Goal: Information Seeking & Learning: Check status

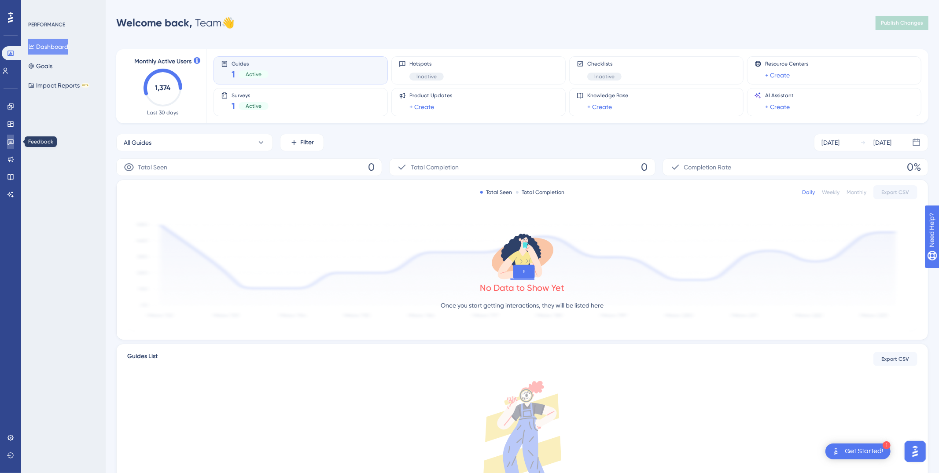
click at [11, 144] on icon at bounding box center [10, 143] width 6 height 6
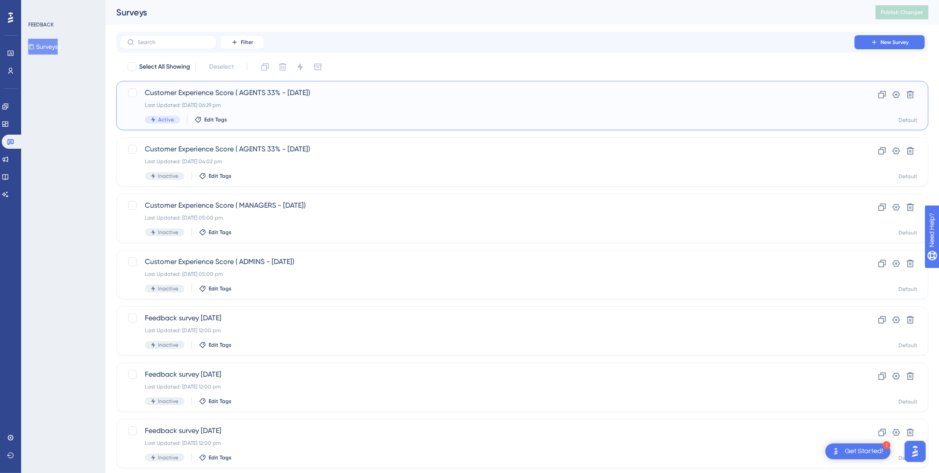
click at [274, 97] on span "Customer Experience Score ( AGENTS 33% - [DATE])" at bounding box center [487, 93] width 685 height 11
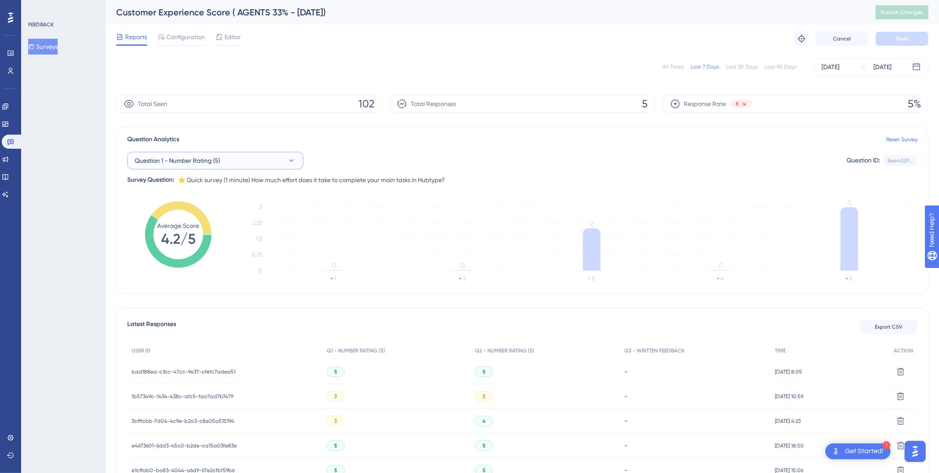
click at [235, 155] on button "Question 1 - Number Rating (5)" at bounding box center [215, 161] width 176 height 18
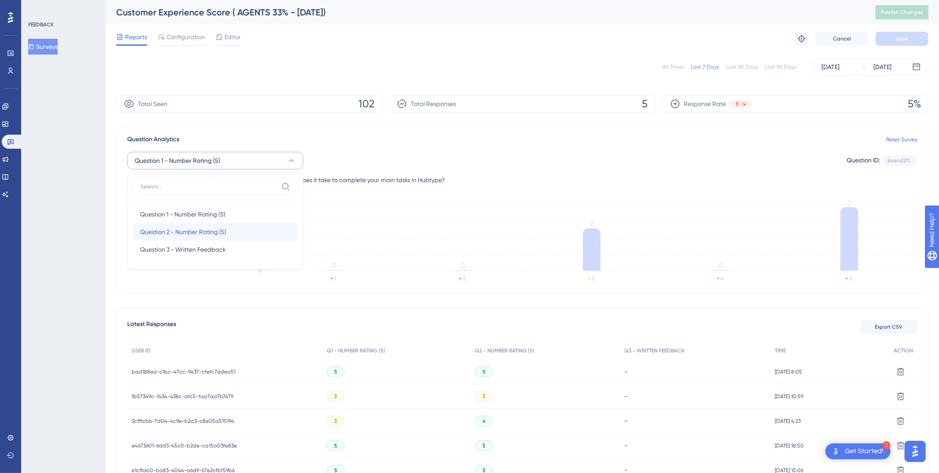
click at [216, 227] on span "Question 2 - Number Rating (5)" at bounding box center [183, 232] width 86 height 11
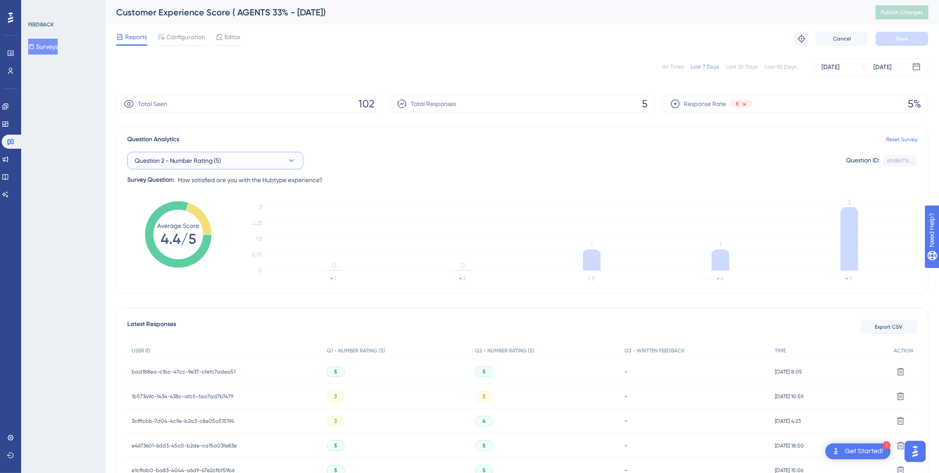
click at [211, 162] on span "Question 2 - Number Rating (5)" at bounding box center [178, 160] width 86 height 11
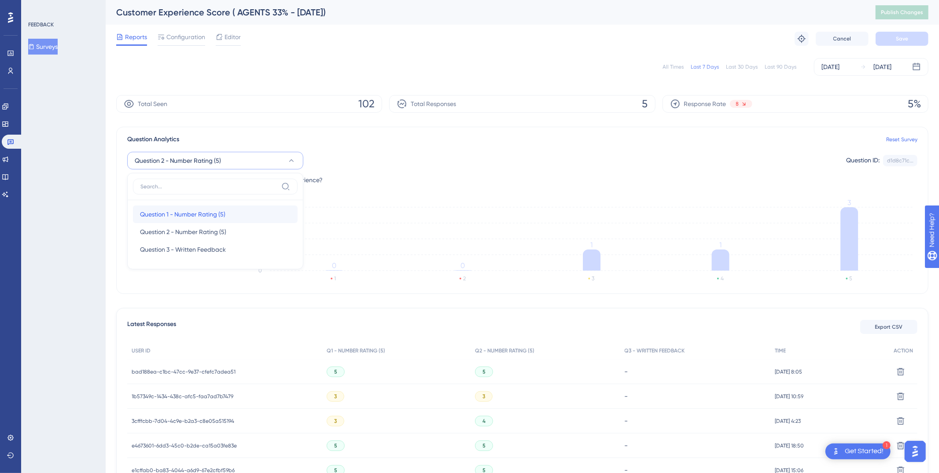
click at [197, 215] on span "Question 1 - Number Rating (5)" at bounding box center [182, 214] width 85 height 11
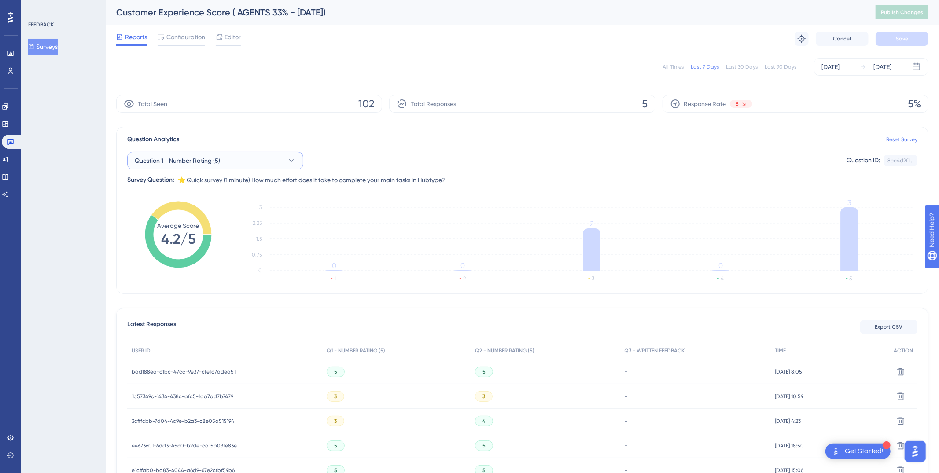
click at [217, 165] on span "Question 1 - Number Rating (5)" at bounding box center [177, 160] width 85 height 11
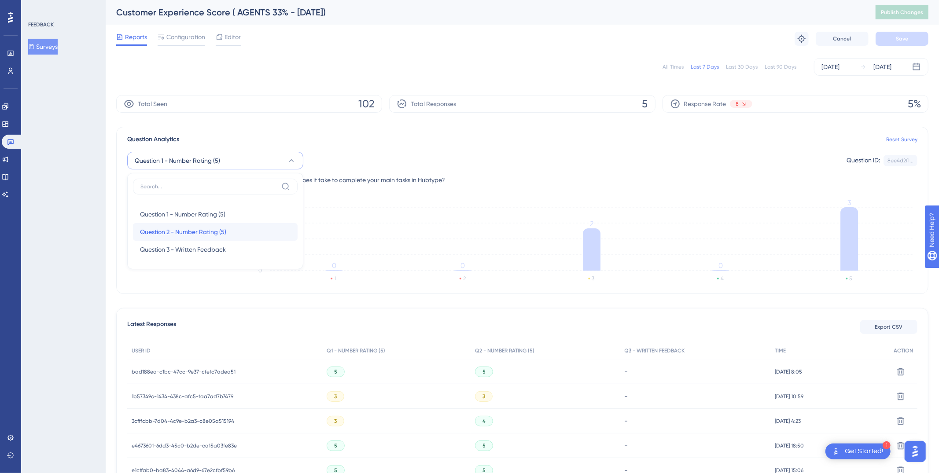
click at [205, 233] on span "Question 2 - Number Rating (5)" at bounding box center [183, 232] width 86 height 11
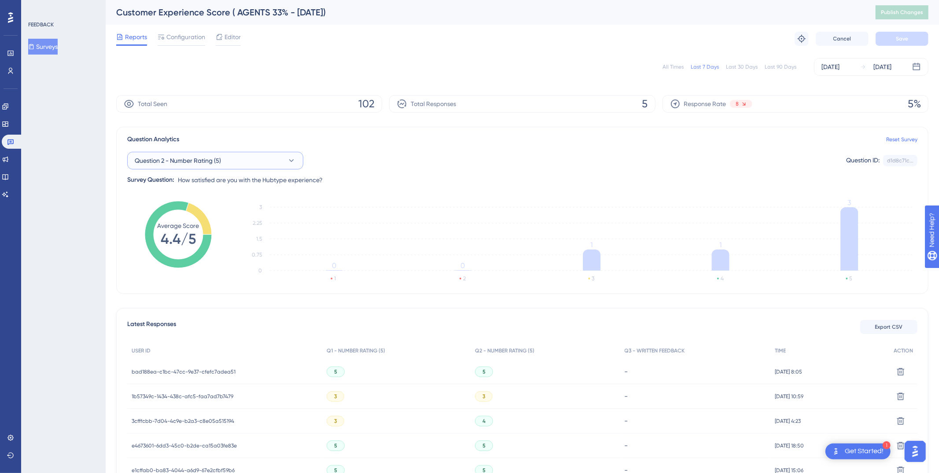
click at [228, 169] on button "Question 2 - Number Rating (5)" at bounding box center [215, 161] width 176 height 18
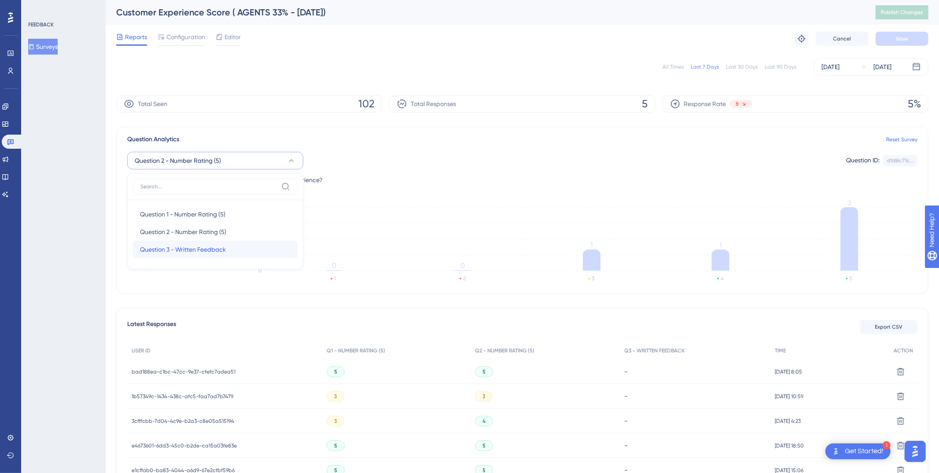
click at [198, 247] on span "Question 3 - Written Feedback" at bounding box center [183, 249] width 86 height 11
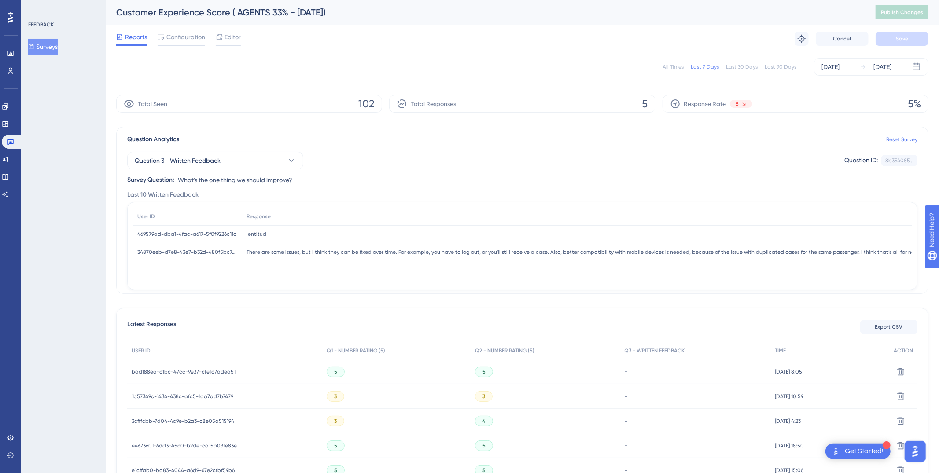
click at [44, 25] on div "FEEDBACK" at bounding box center [41, 24] width 26 height 7
click at [68, 24] on div "FEEDBACK" at bounding box center [63, 24] width 71 height 7
